Goal: Task Accomplishment & Management: Use online tool/utility

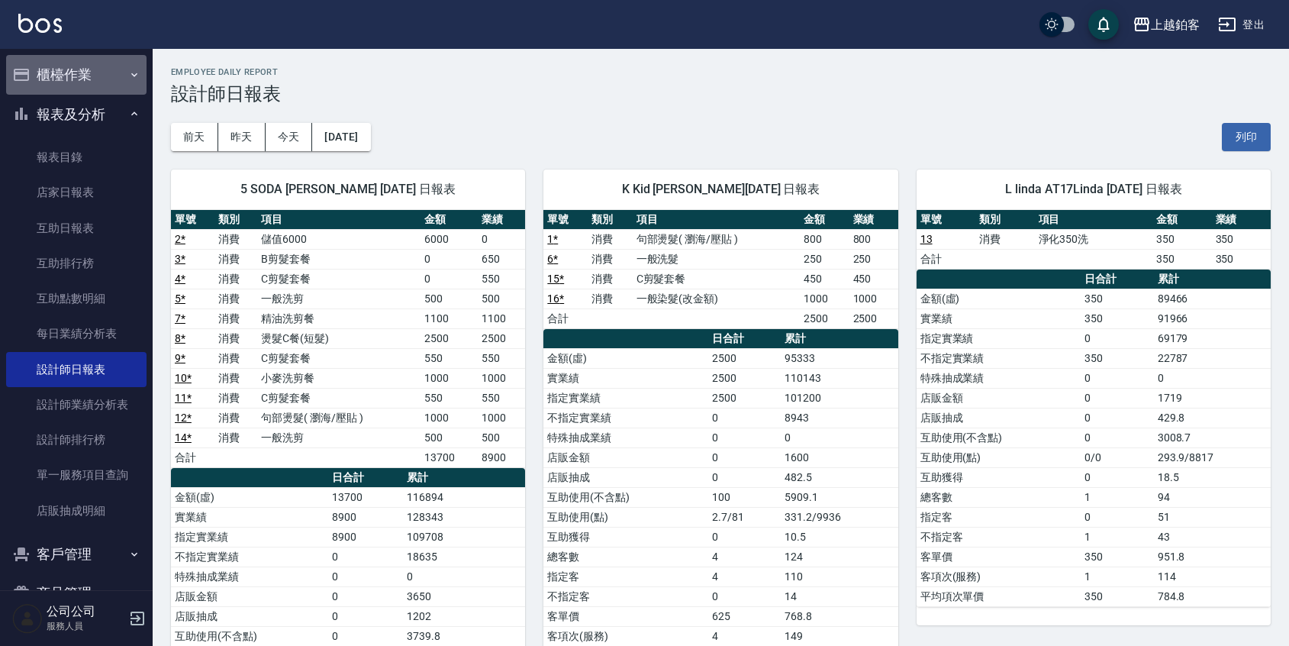
click at [80, 83] on button "櫃檯作業" at bounding box center [76, 75] width 140 height 40
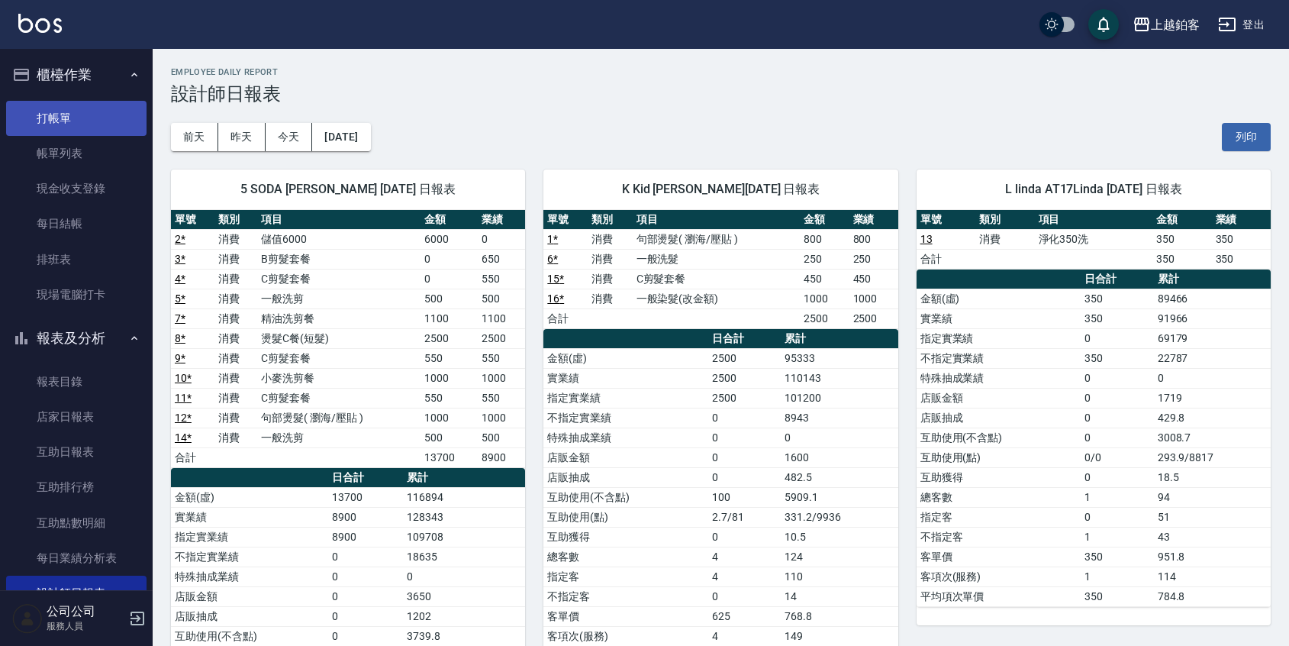
click at [68, 114] on link "打帳單" at bounding box center [76, 118] width 140 height 35
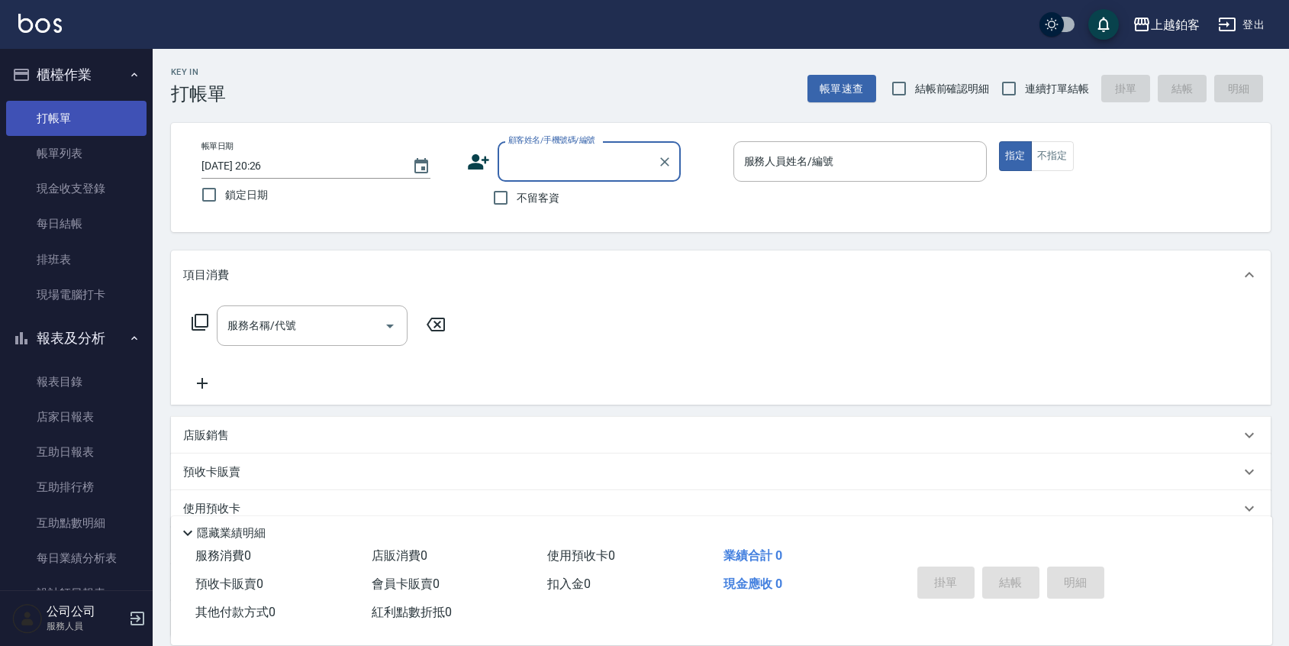
type input "k"
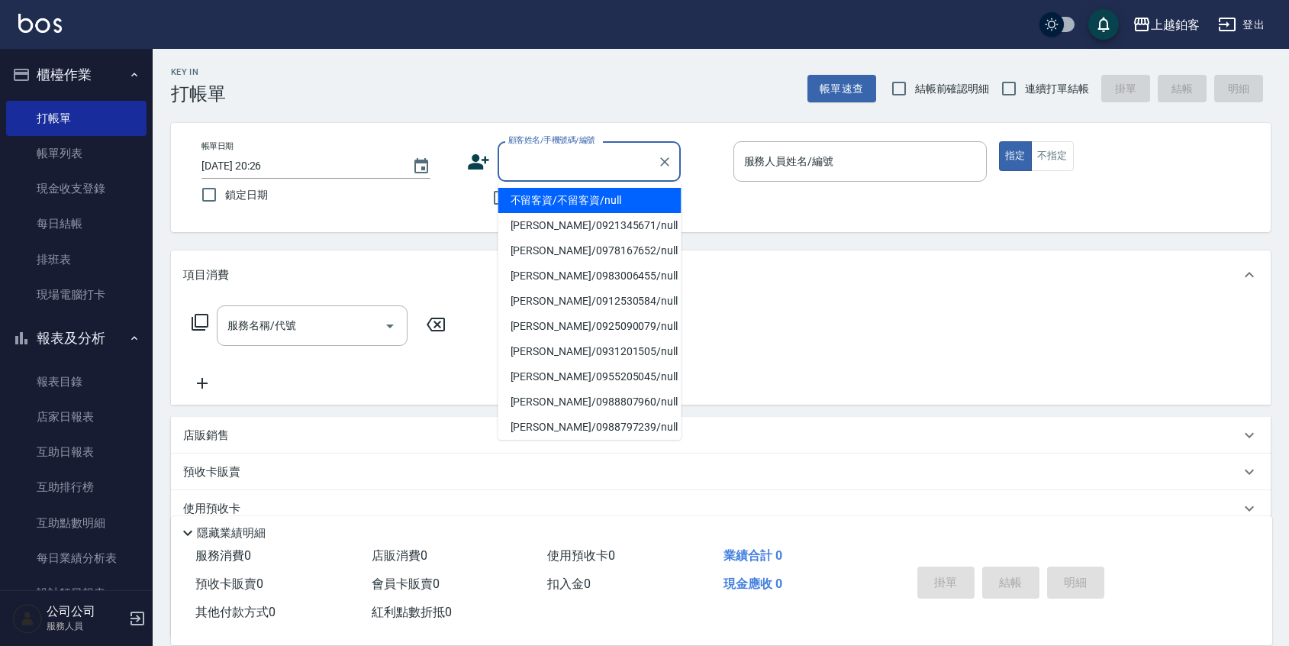
drag, startPoint x: 449, startPoint y: 283, endPoint x: 456, endPoint y: 266, distance: 19.1
click at [450, 282] on div "項目消費" at bounding box center [721, 274] width 1100 height 49
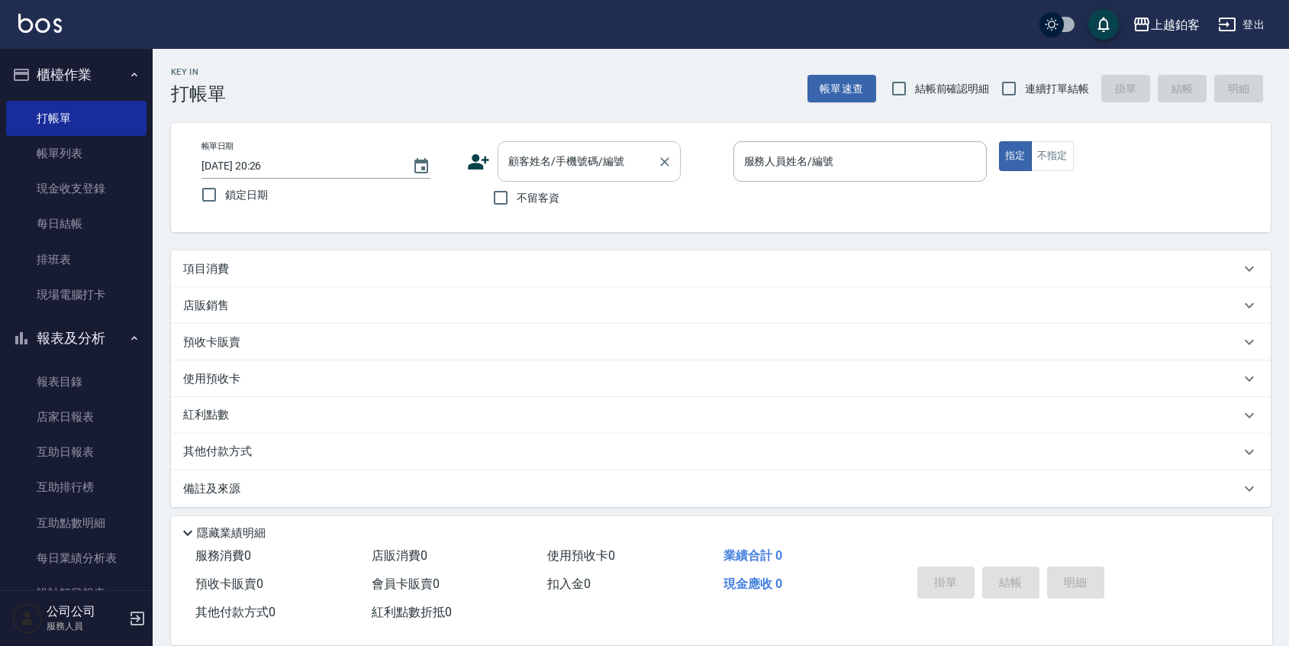
click at [525, 153] on input "顧客姓名/手機號碼/編號" at bounding box center [577, 161] width 147 height 27
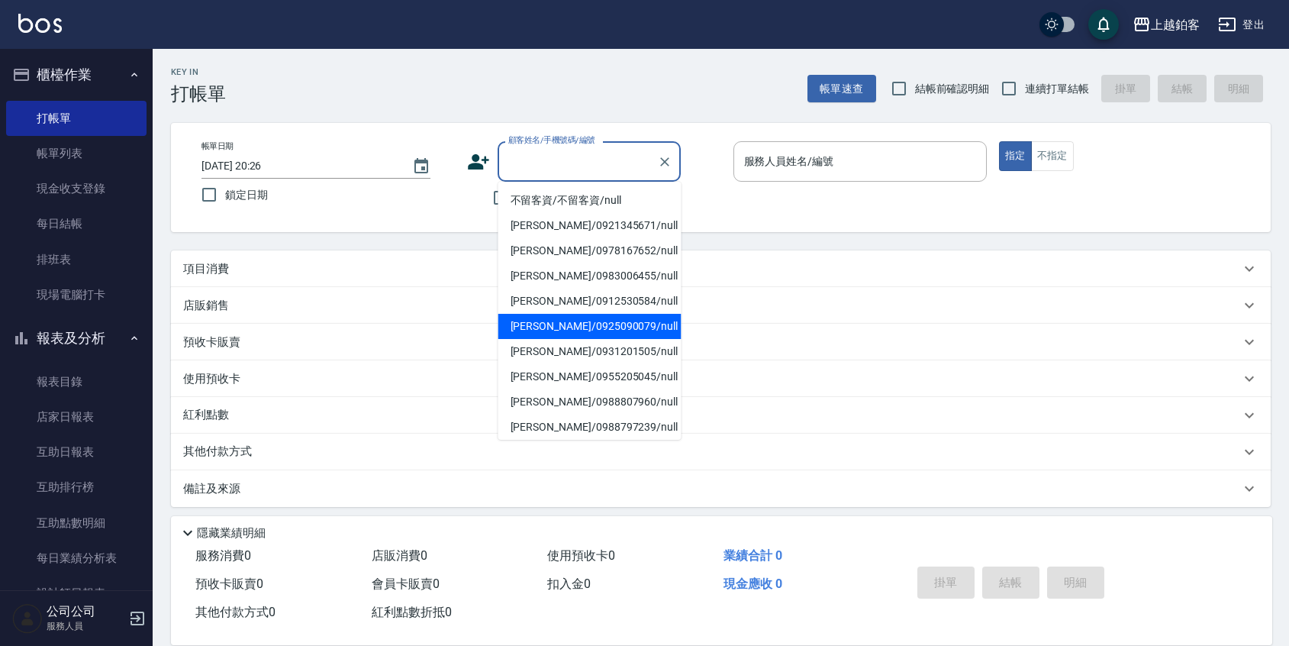
scroll to position [5, 0]
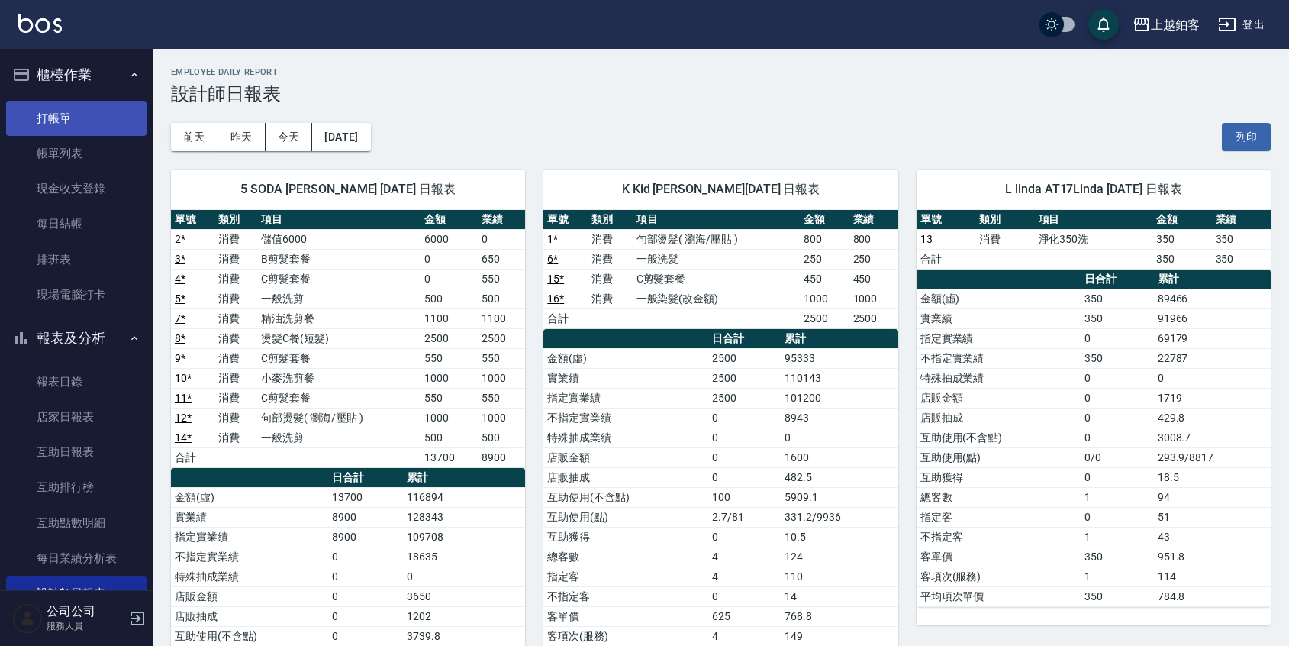
click at [56, 110] on link "打帳單" at bounding box center [76, 118] width 140 height 35
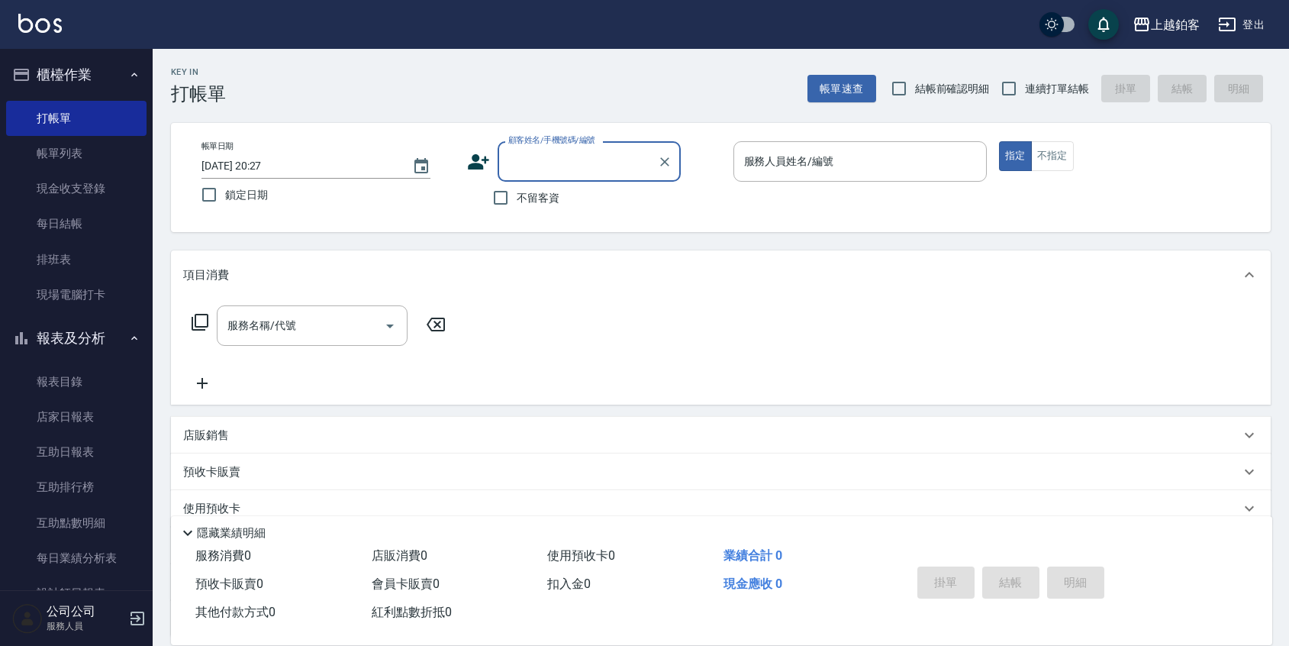
click at [616, 156] on input "顧客姓名/手機號碼/編號" at bounding box center [577, 161] width 147 height 27
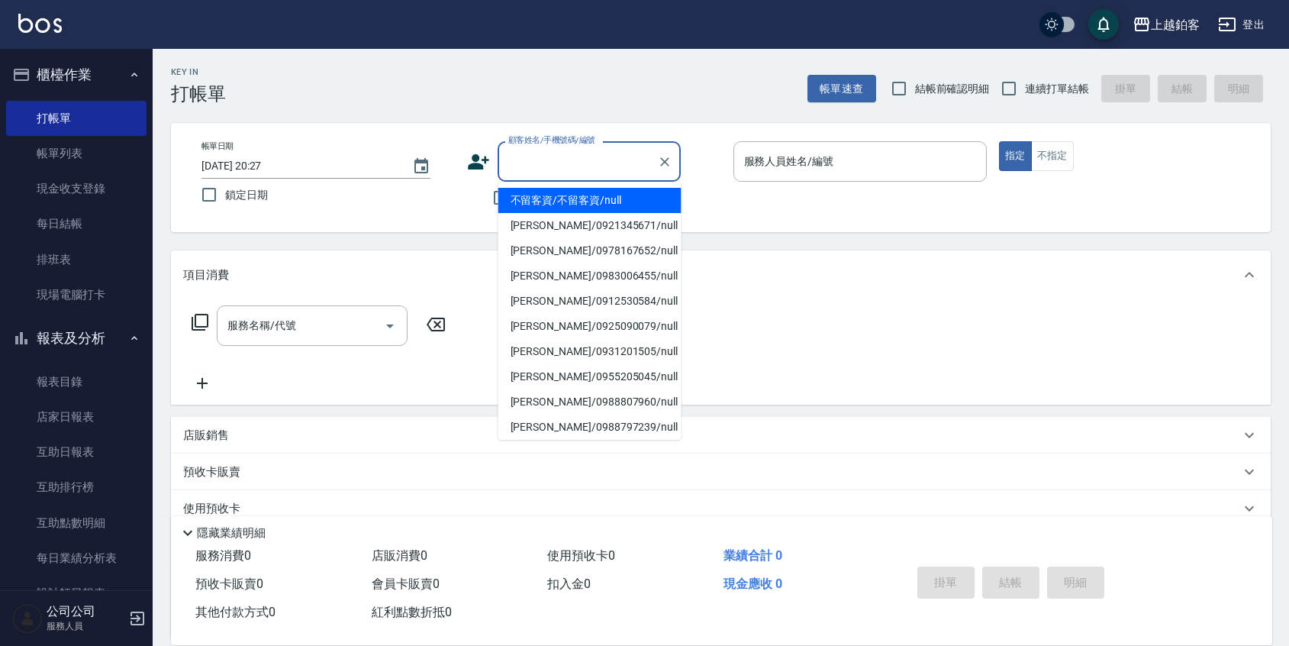
click at [498, 200] on li "不留客資/不留客資/null" at bounding box center [589, 200] width 183 height 25
type input "不留客資/不留客資/null"
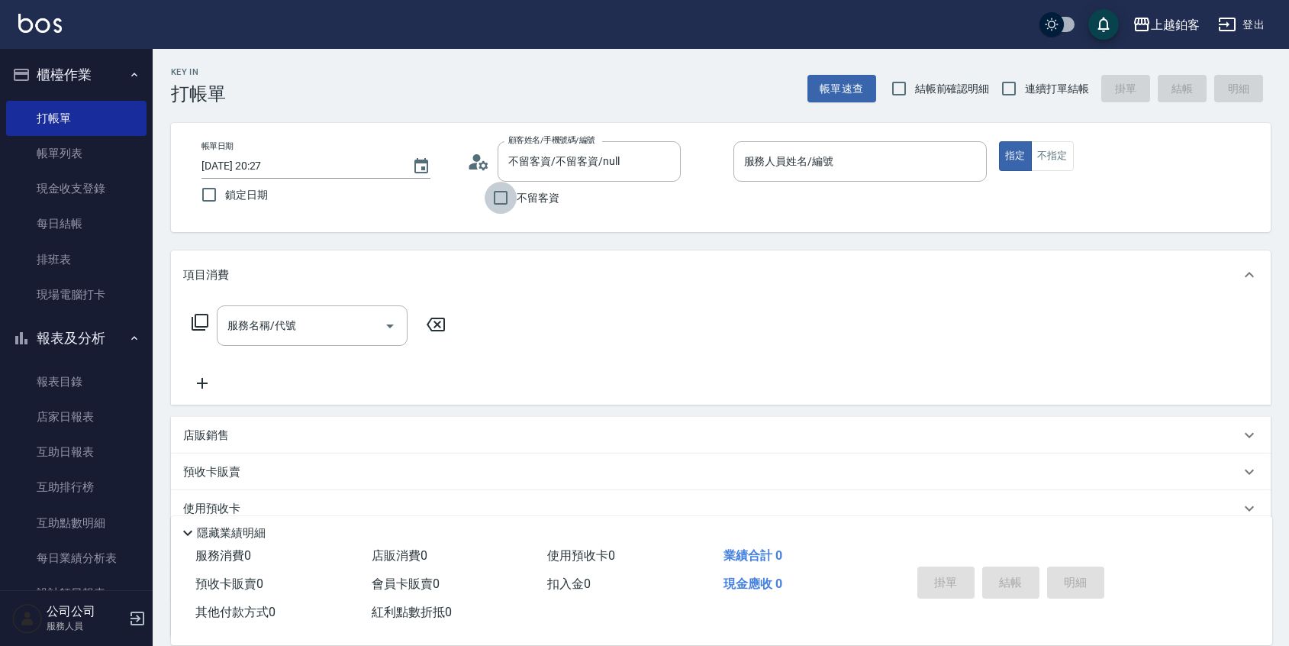
click at [510, 198] on input "不留客資" at bounding box center [501, 198] width 32 height 32
checkbox input "true"
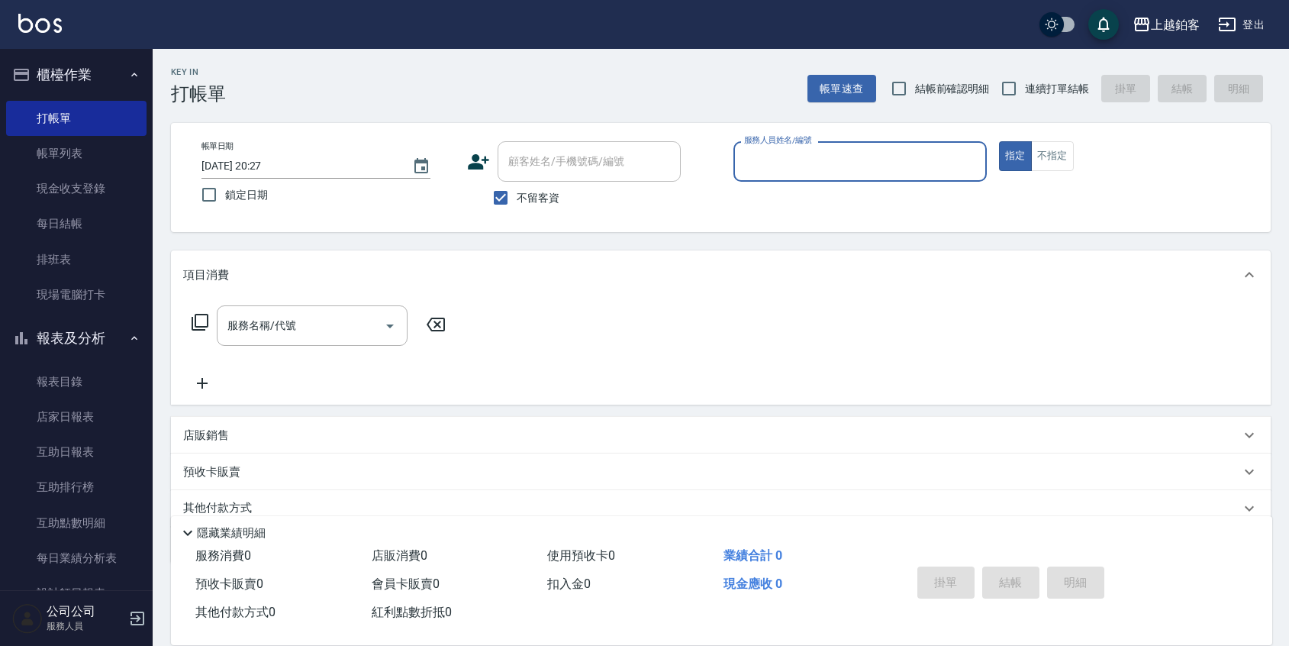
click at [785, 167] on input "服務人員姓名/編號" at bounding box center [860, 161] width 240 height 27
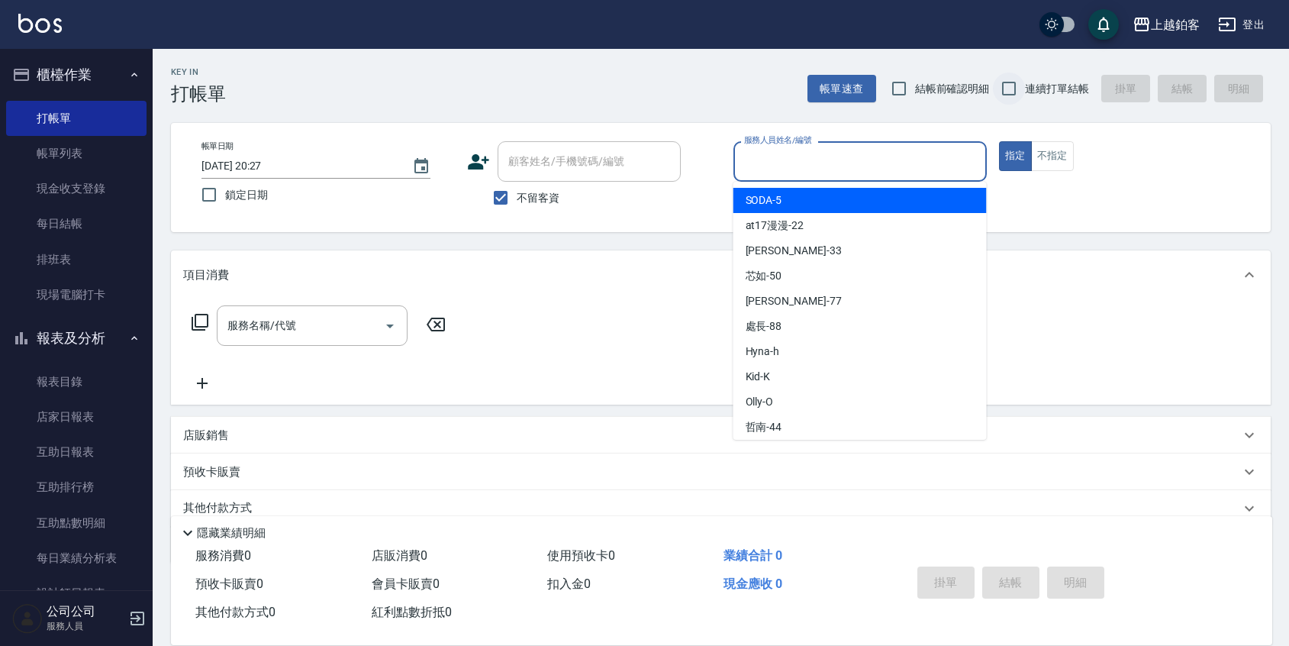
click at [1006, 95] on input "連續打單結帳" at bounding box center [1009, 89] width 32 height 32
checkbox input "true"
click at [882, 153] on input "服務人員姓名/編號" at bounding box center [860, 161] width 240 height 27
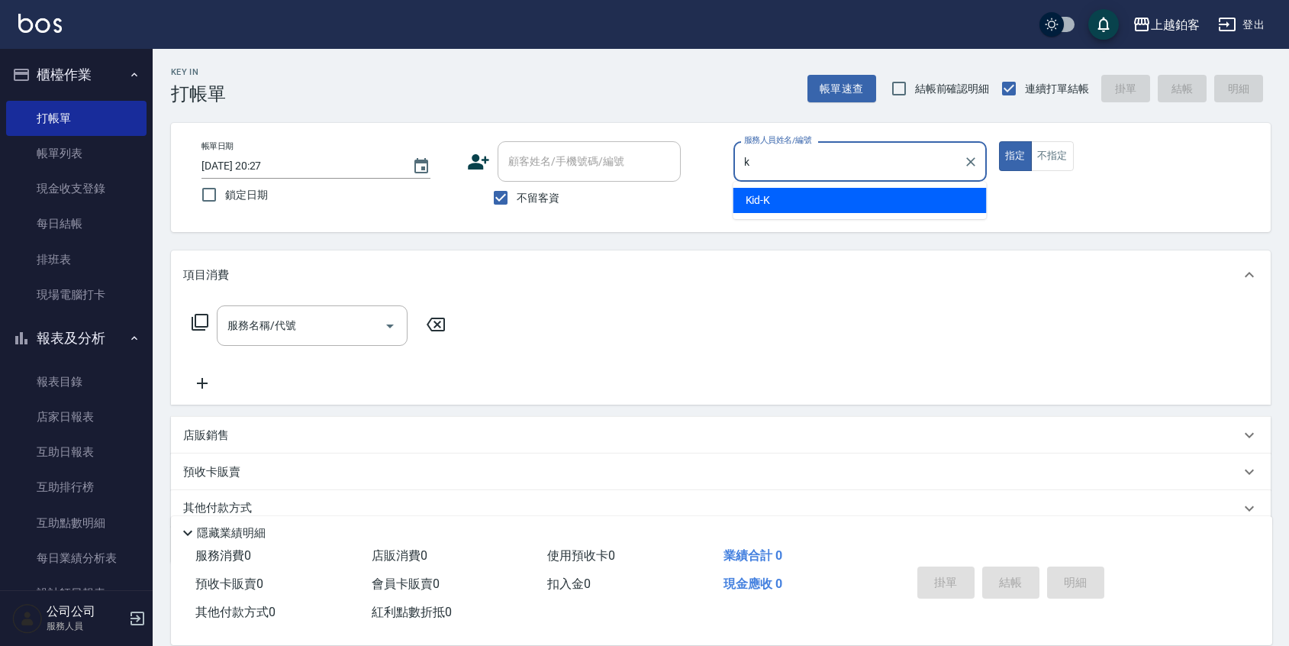
type input "Kid-K"
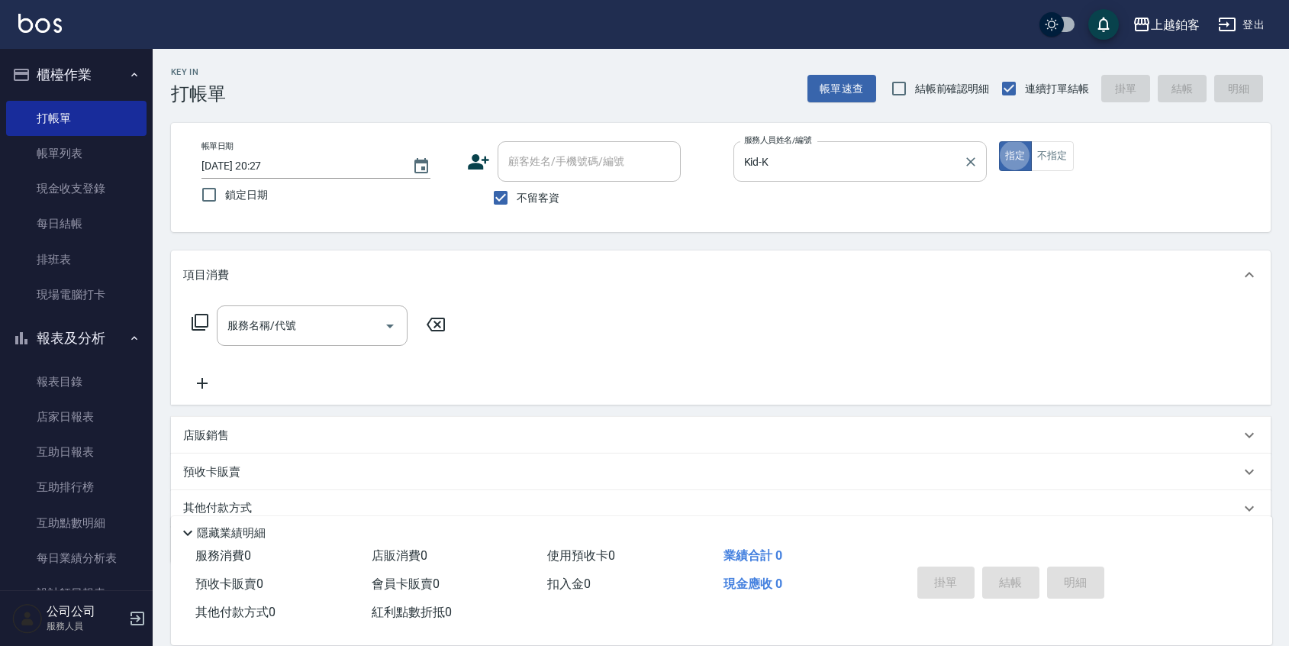
type button "true"
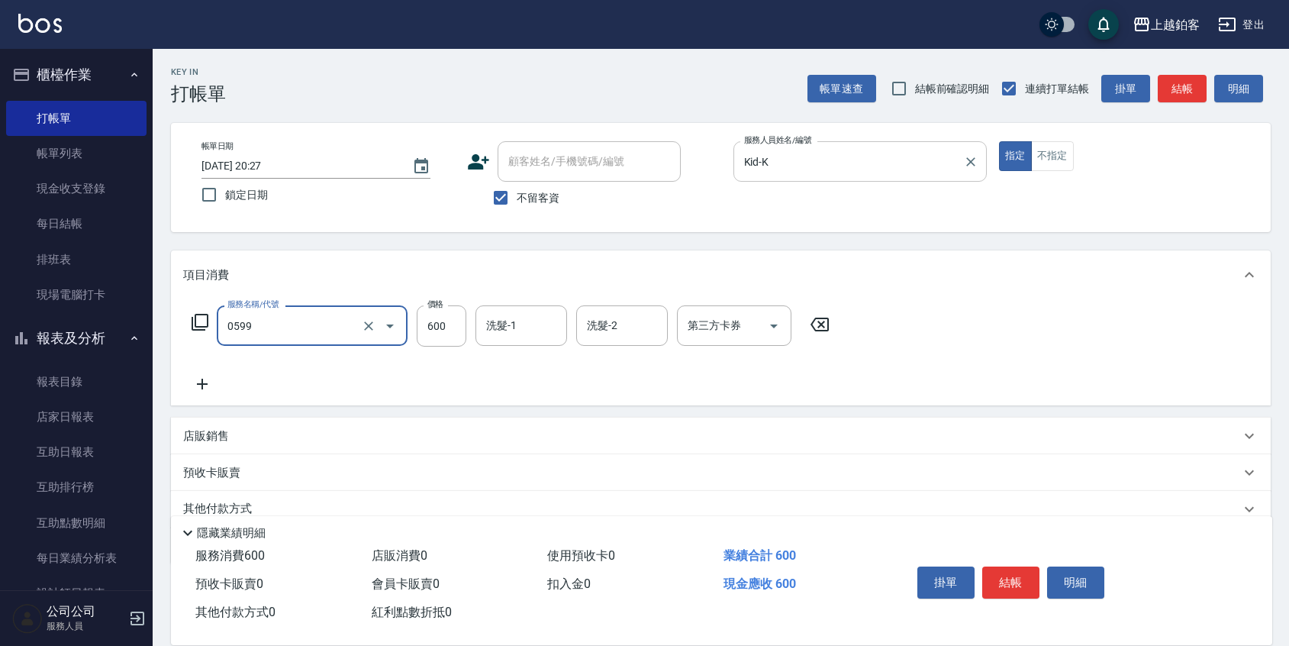
type input "精油-599(0599)"
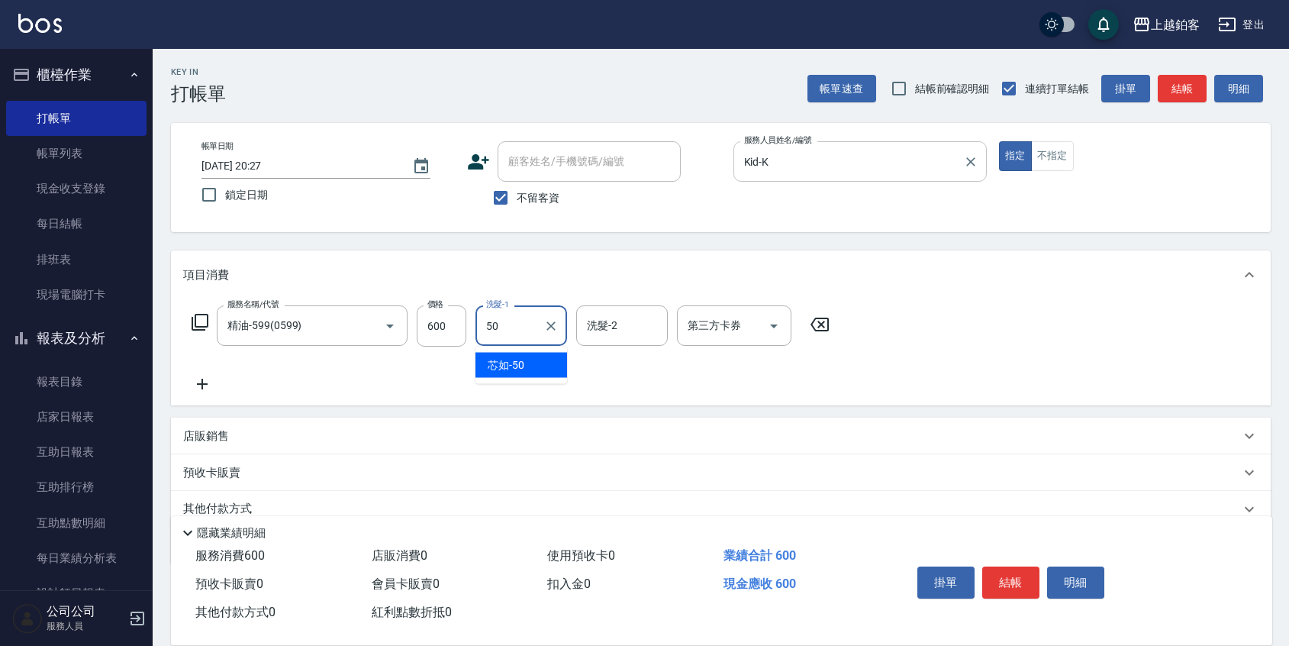
type input "芯如-50"
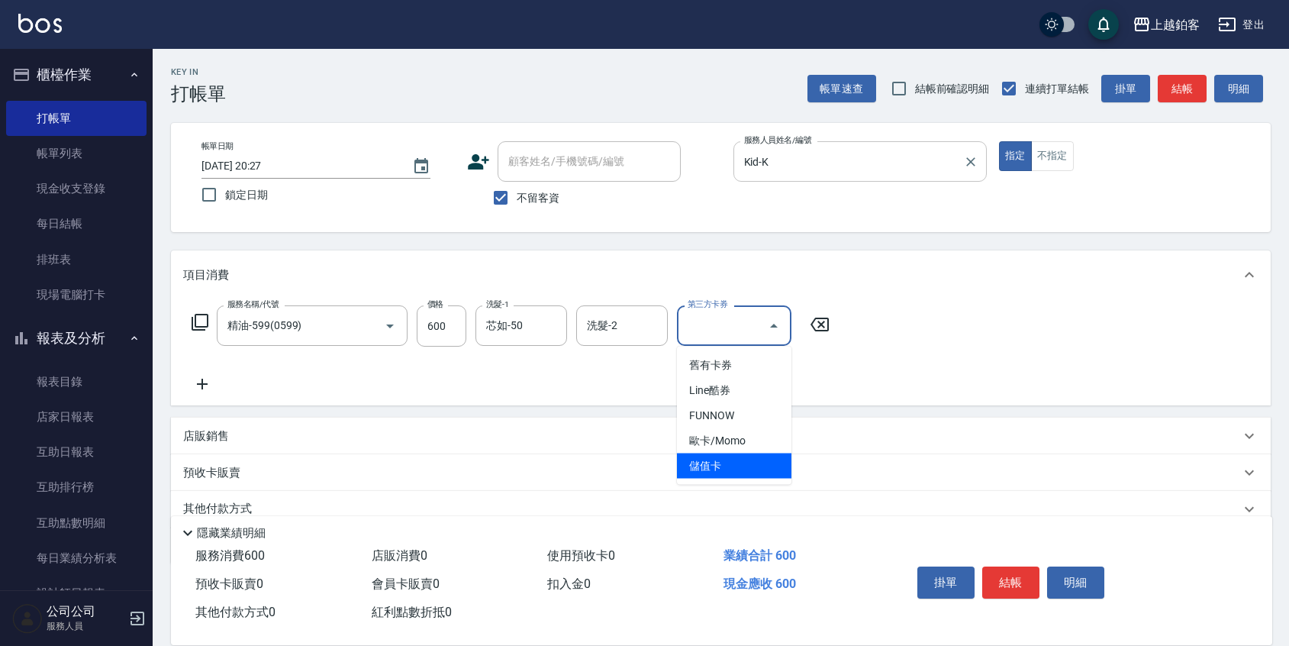
type input "儲值卡"
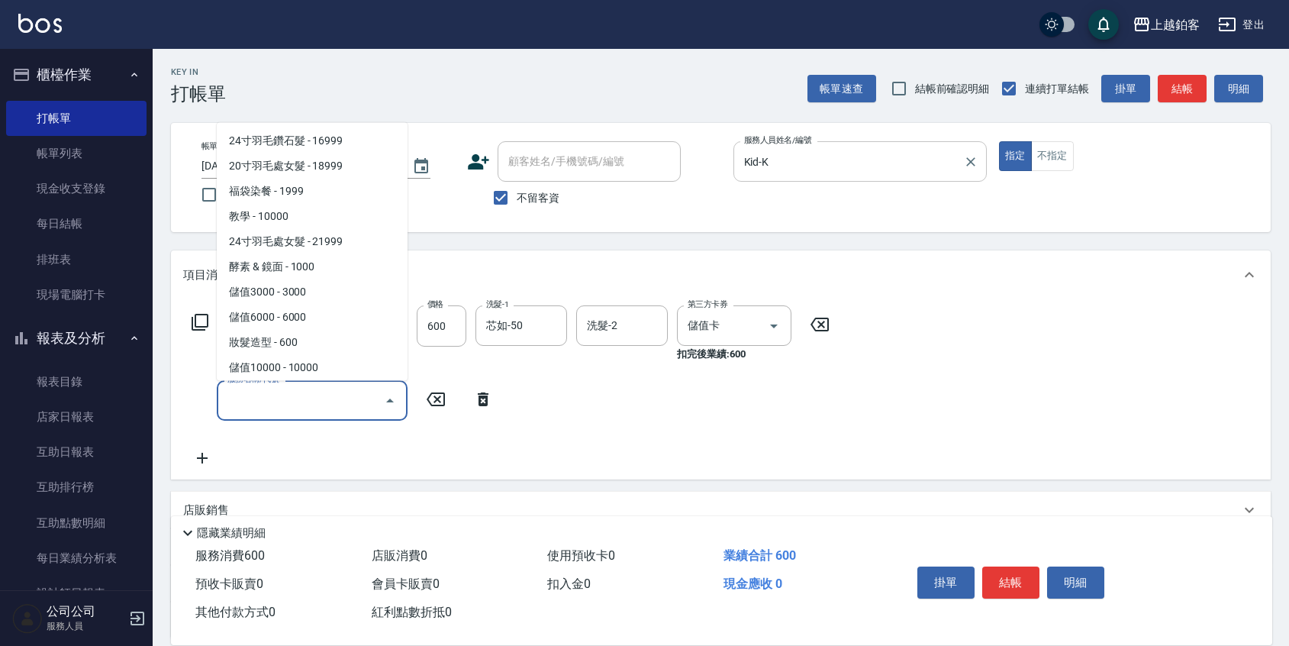
scroll to position [6, 0]
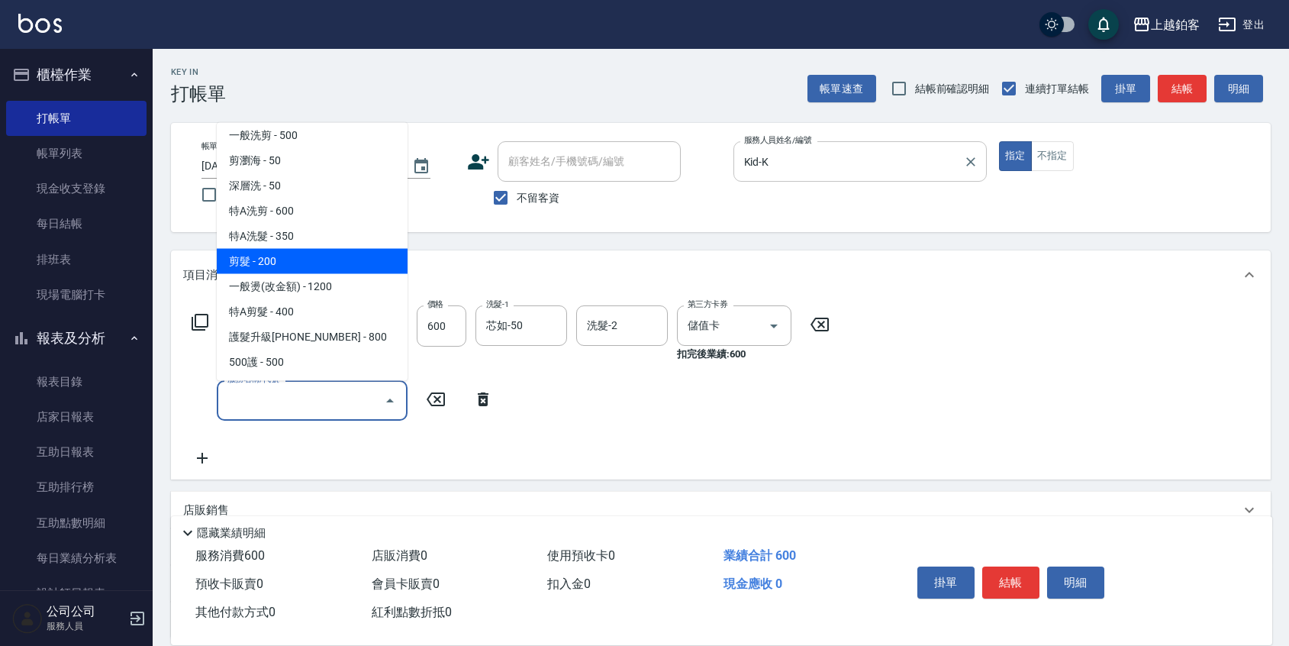
type input "剪髮(200)"
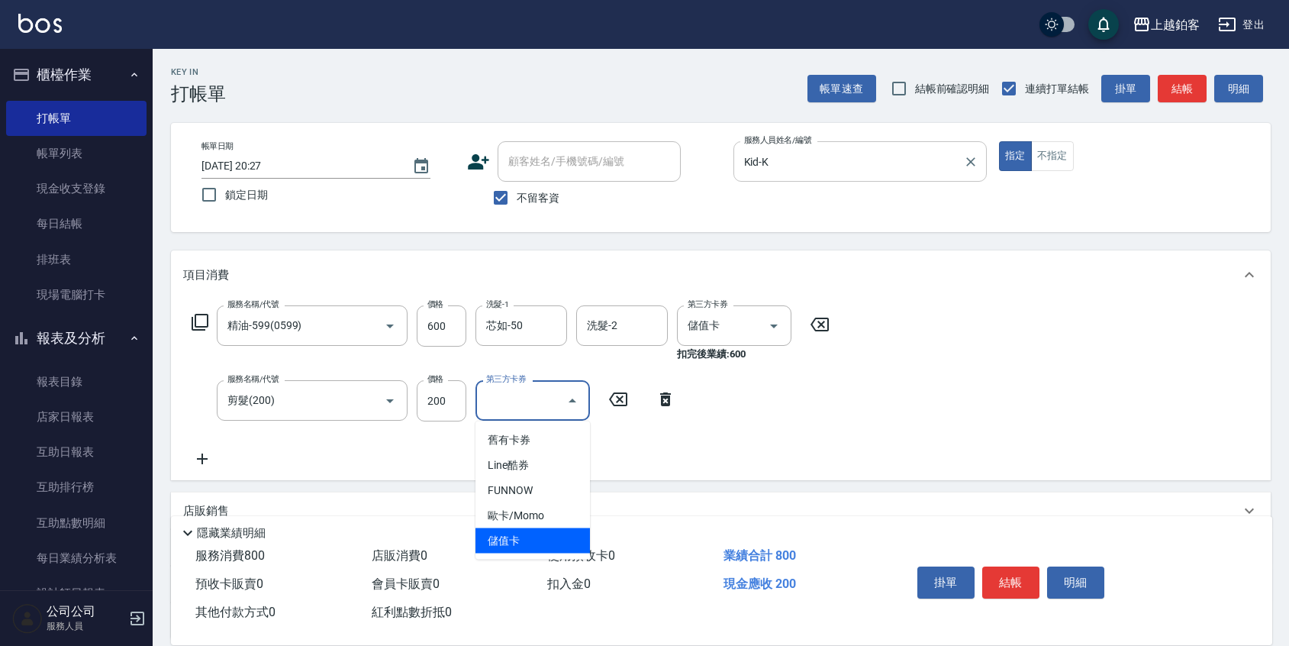
type input "儲值卡"
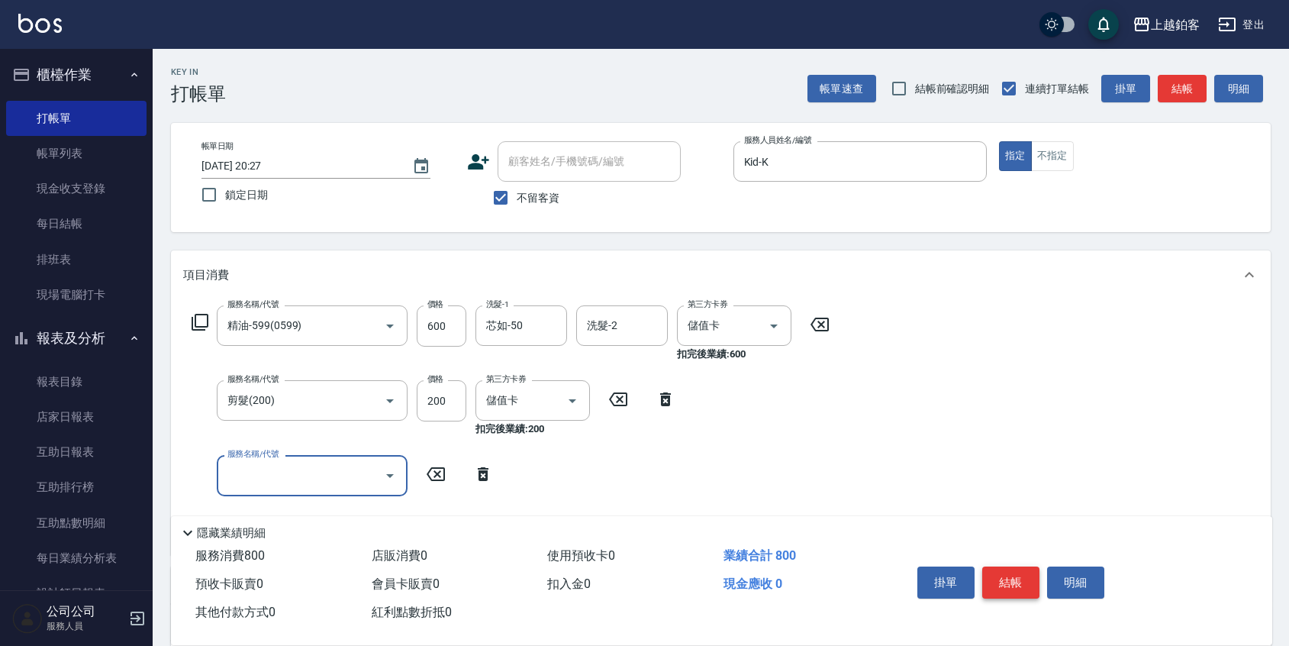
click at [1025, 593] on button "結帳" at bounding box center [1010, 582] width 57 height 32
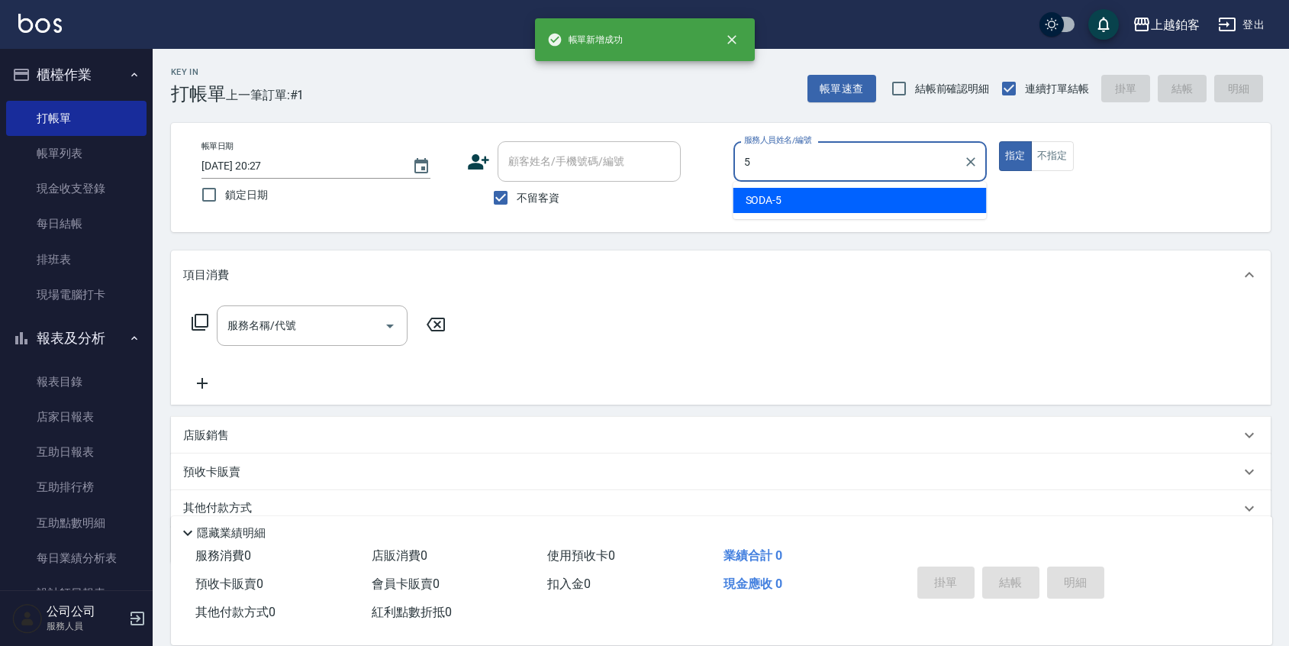
type input "SODA-5"
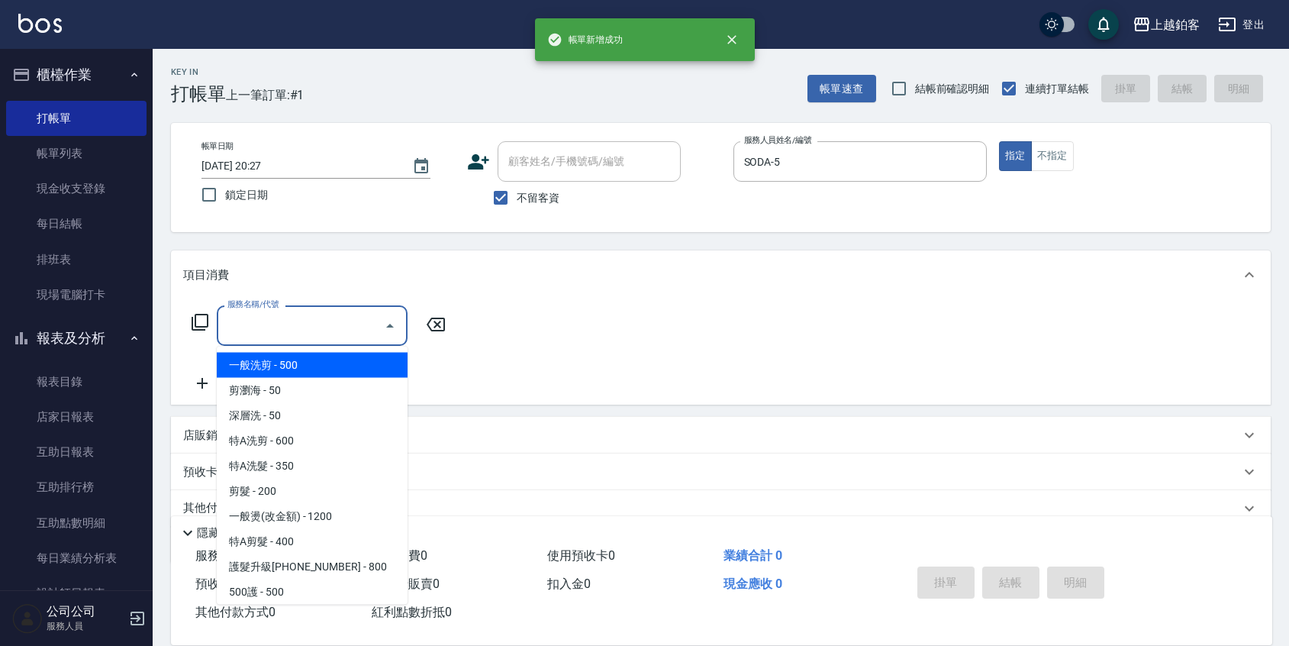
type input "一般洗剪(5)"
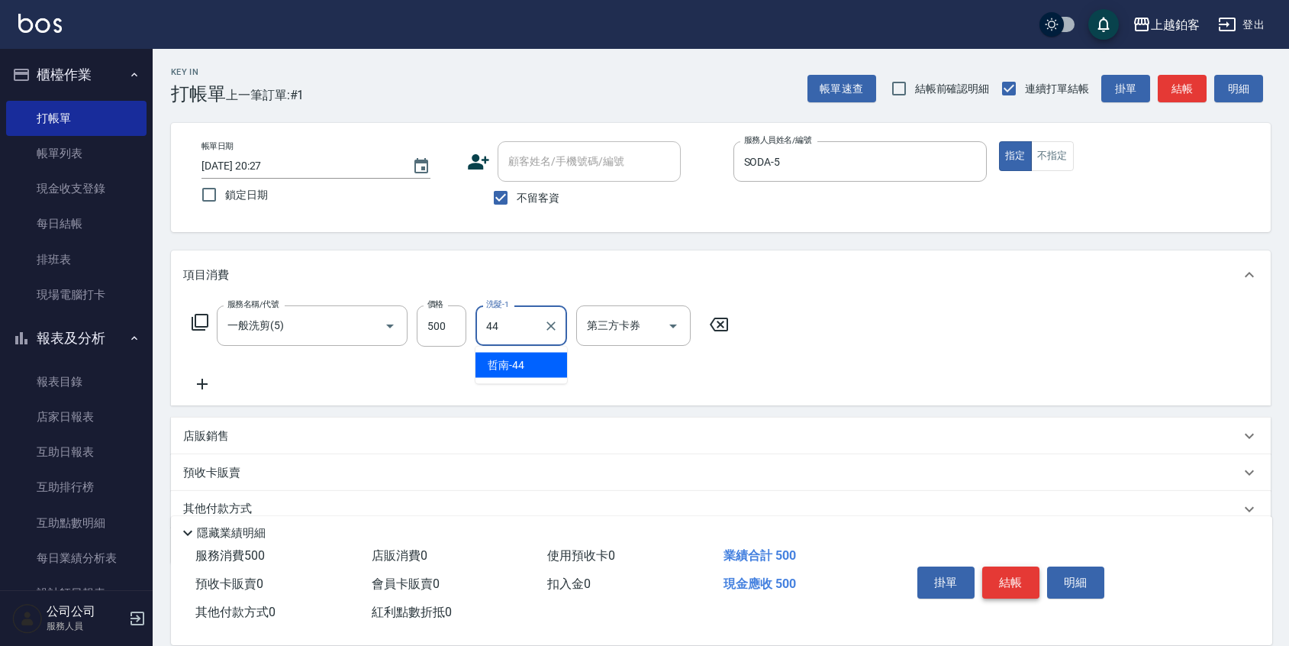
type input "哲南-44"
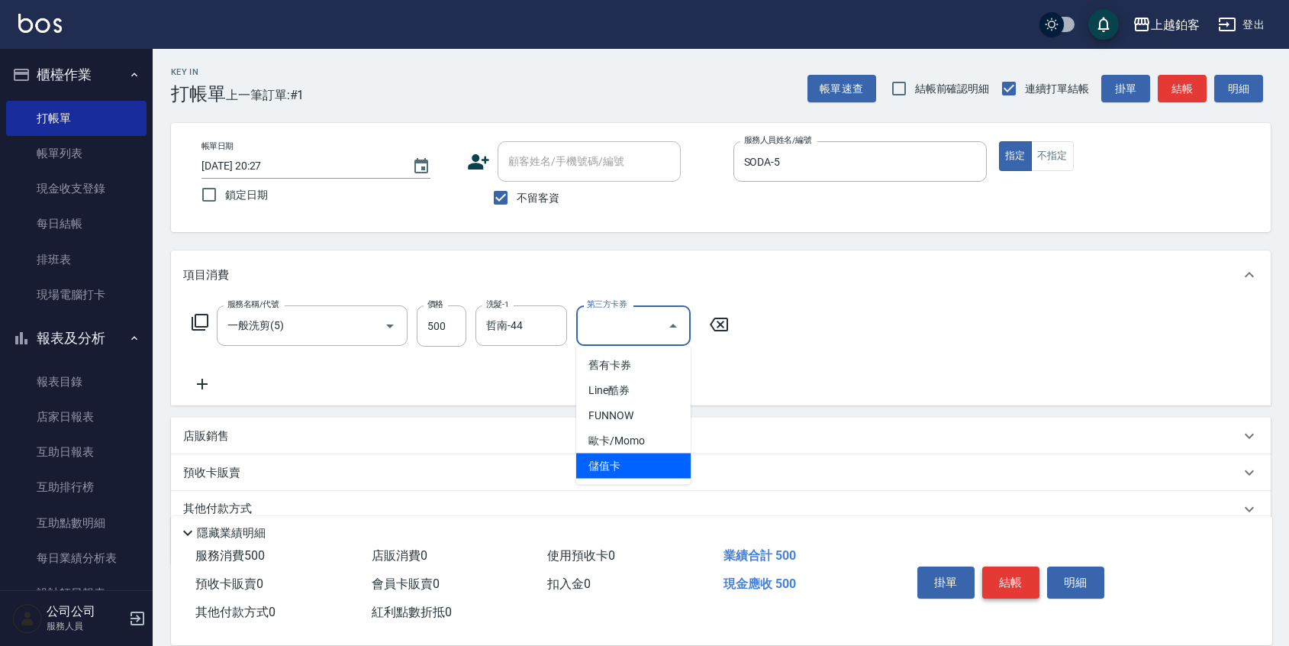
type input "儲值卡"
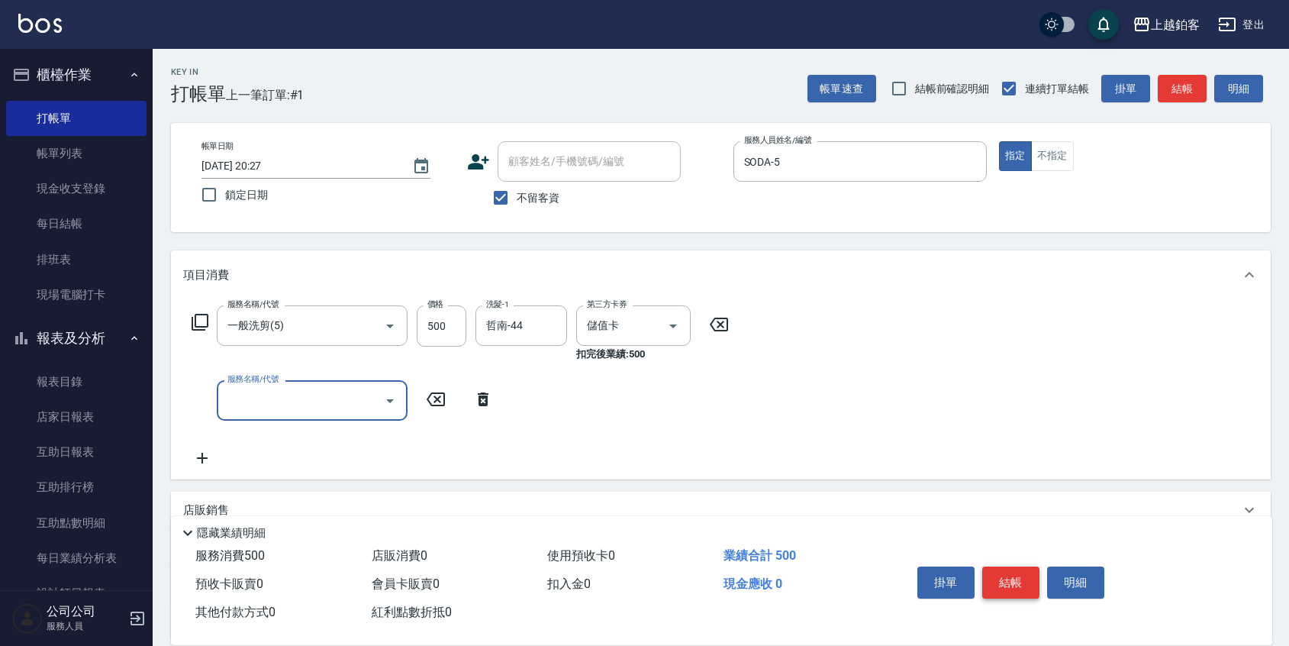
click at [1009, 566] on button "結帳" at bounding box center [1010, 582] width 57 height 32
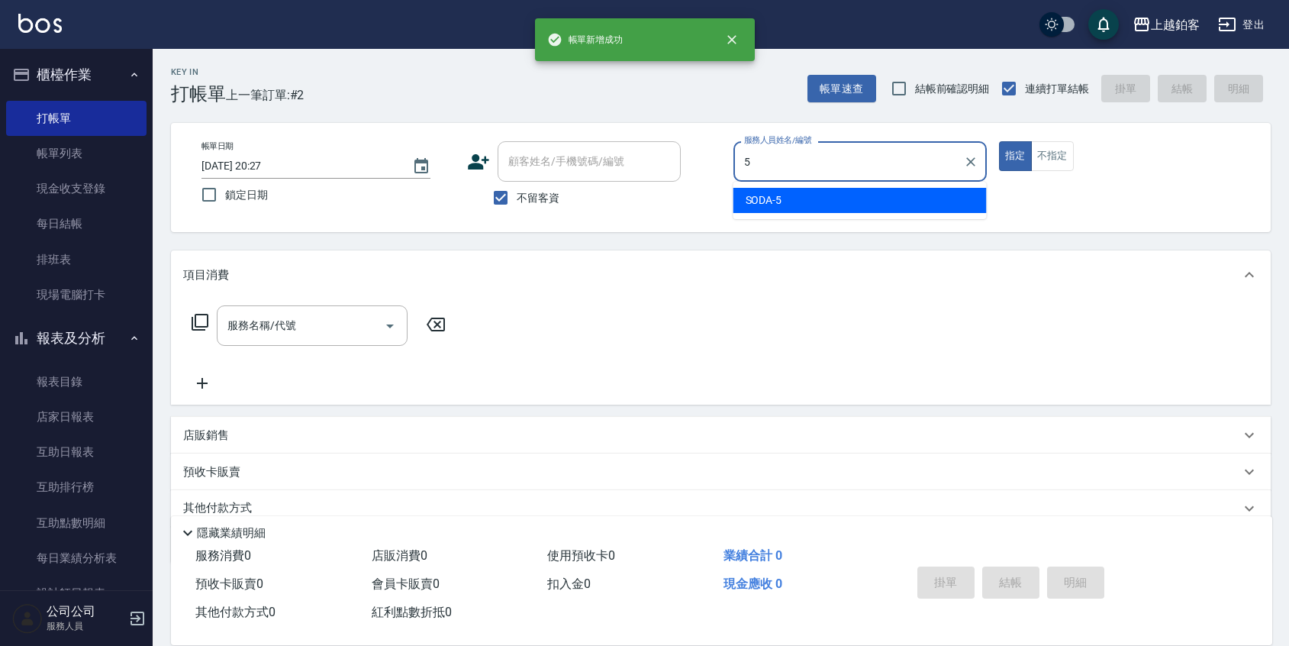
type input "SODA-5"
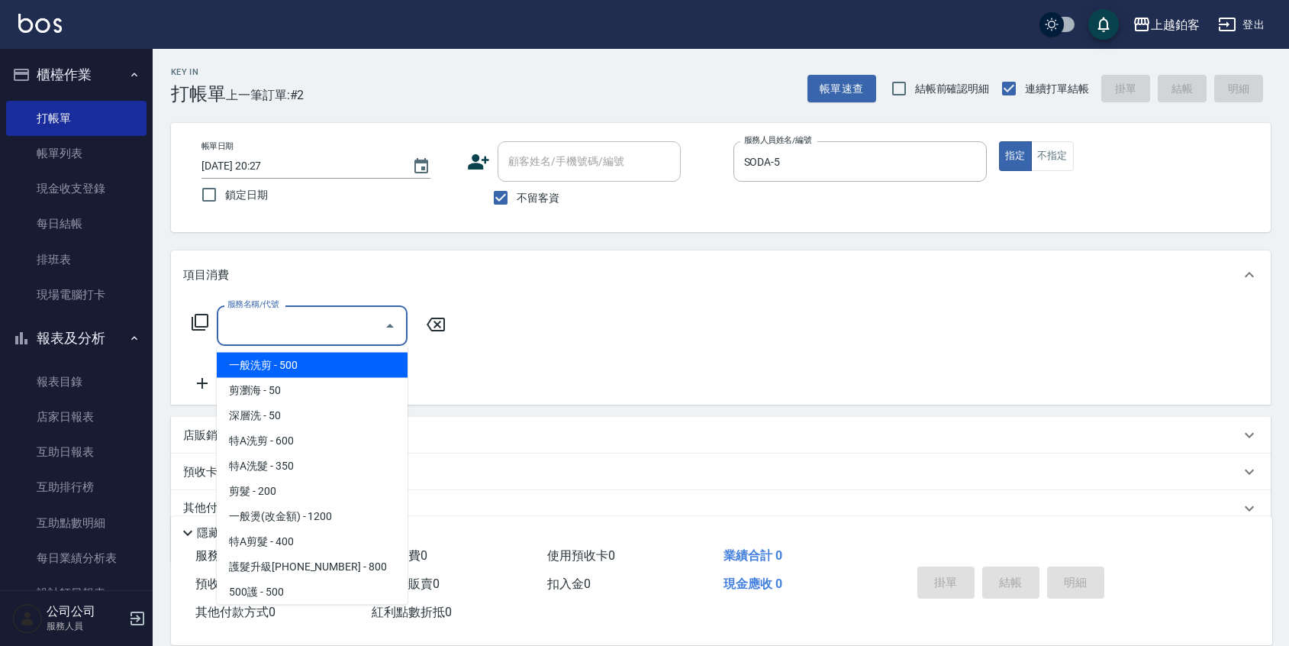
type input "一般洗剪(5)"
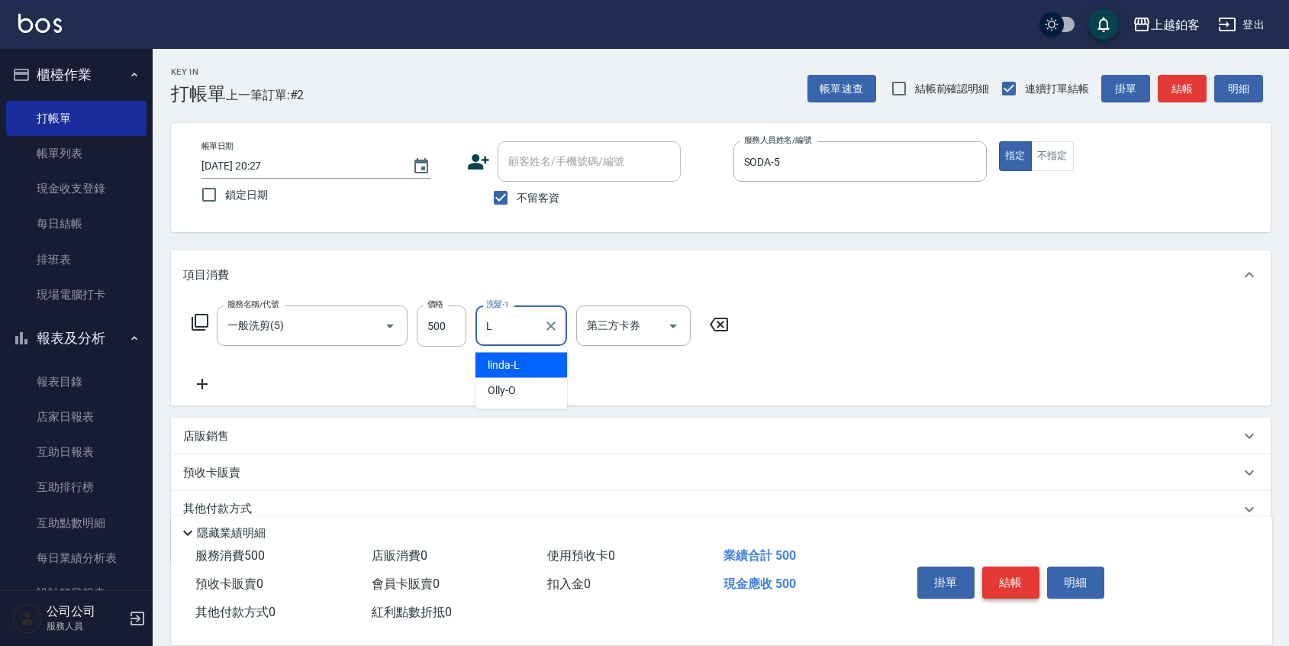
type input "linda-L"
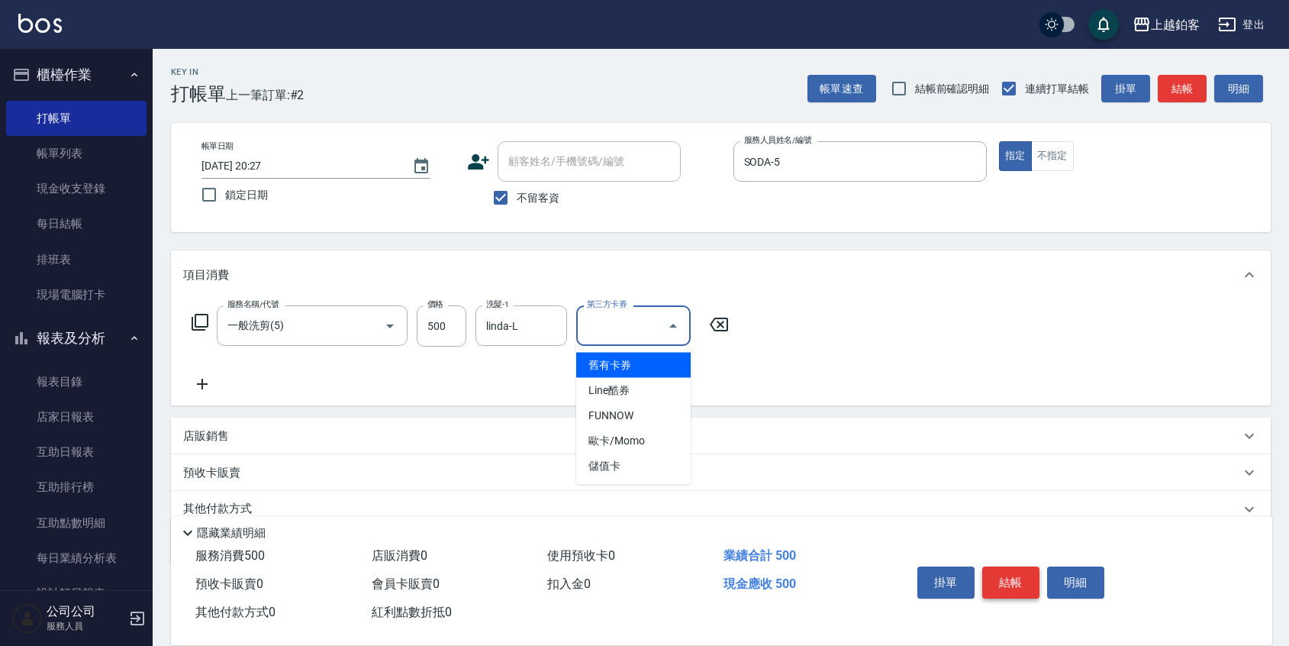
type input "儲值卡"
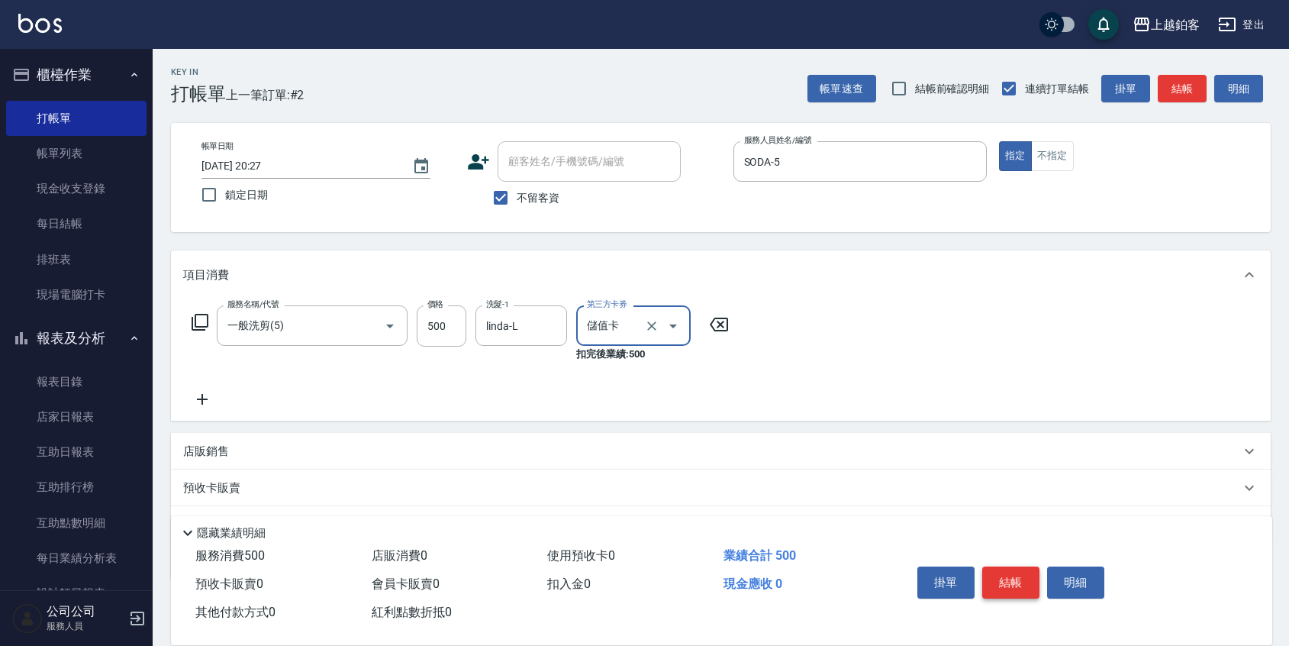
click at [996, 575] on button "結帳" at bounding box center [1010, 582] width 57 height 32
